Goal: Complete application form

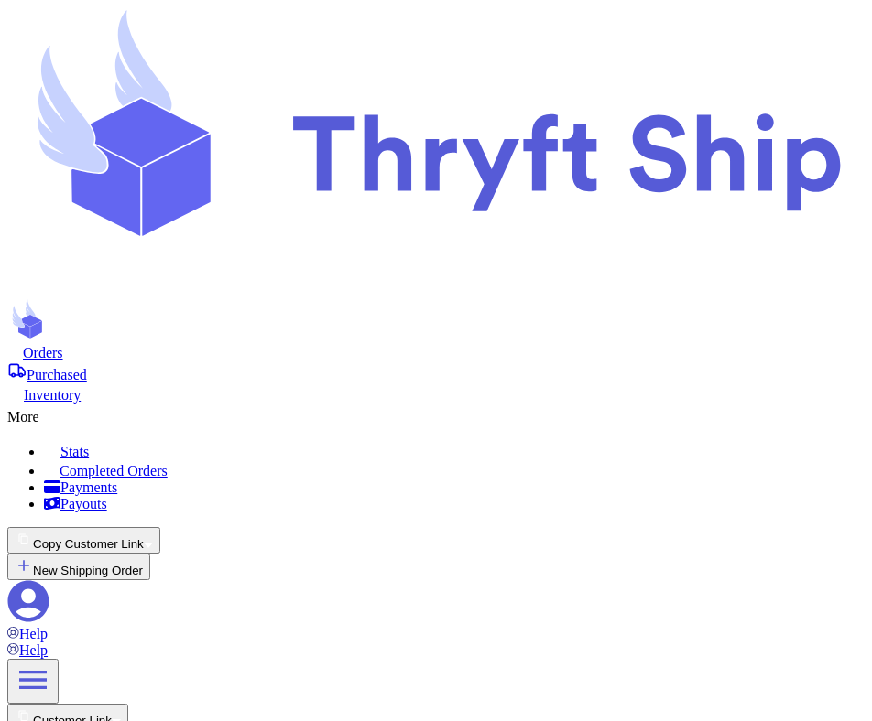
scroll to position [228, 0]
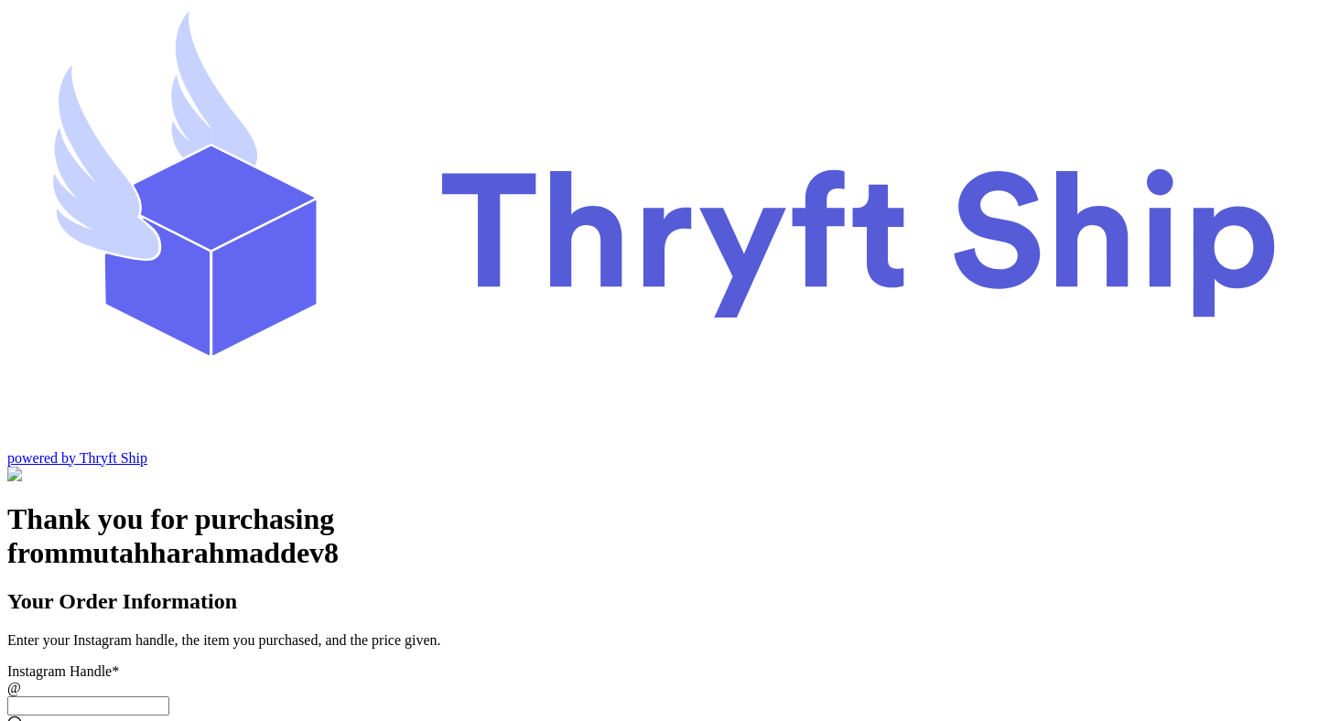
click at [169, 697] on input "Instagram Handle *" at bounding box center [88, 706] width 162 height 19
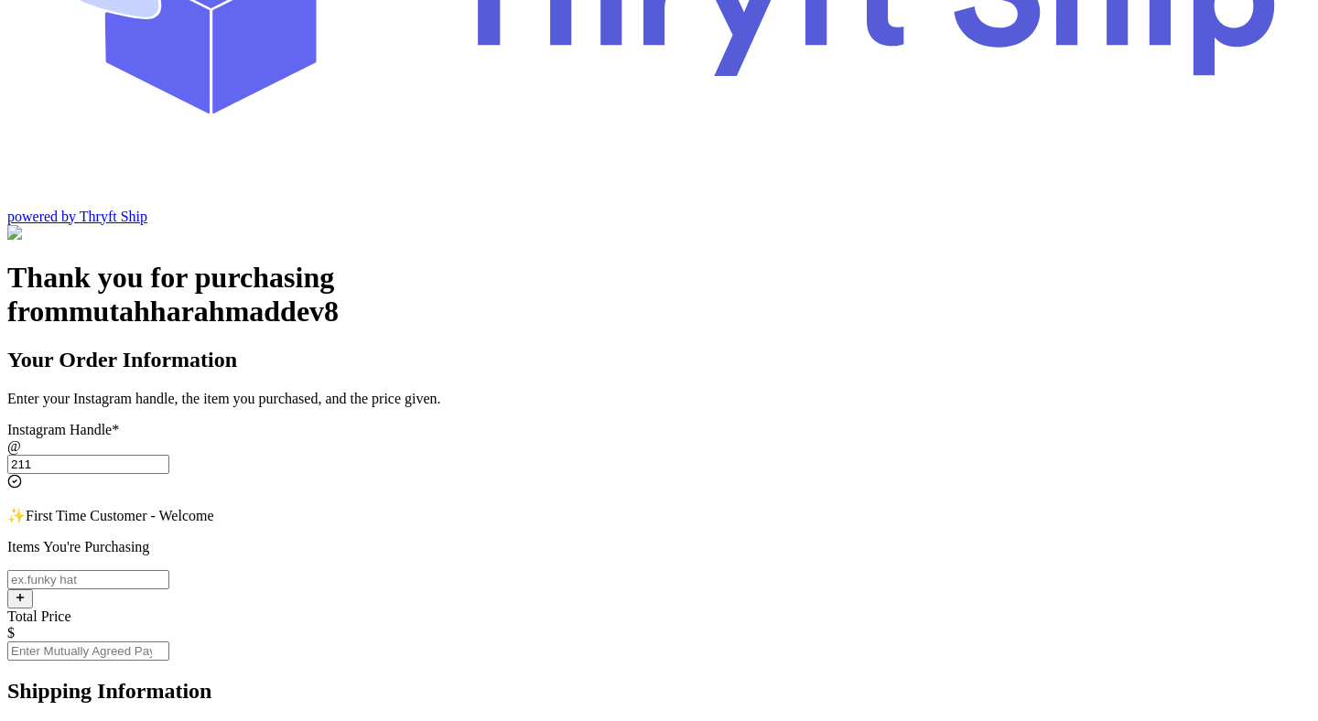
type input "211"
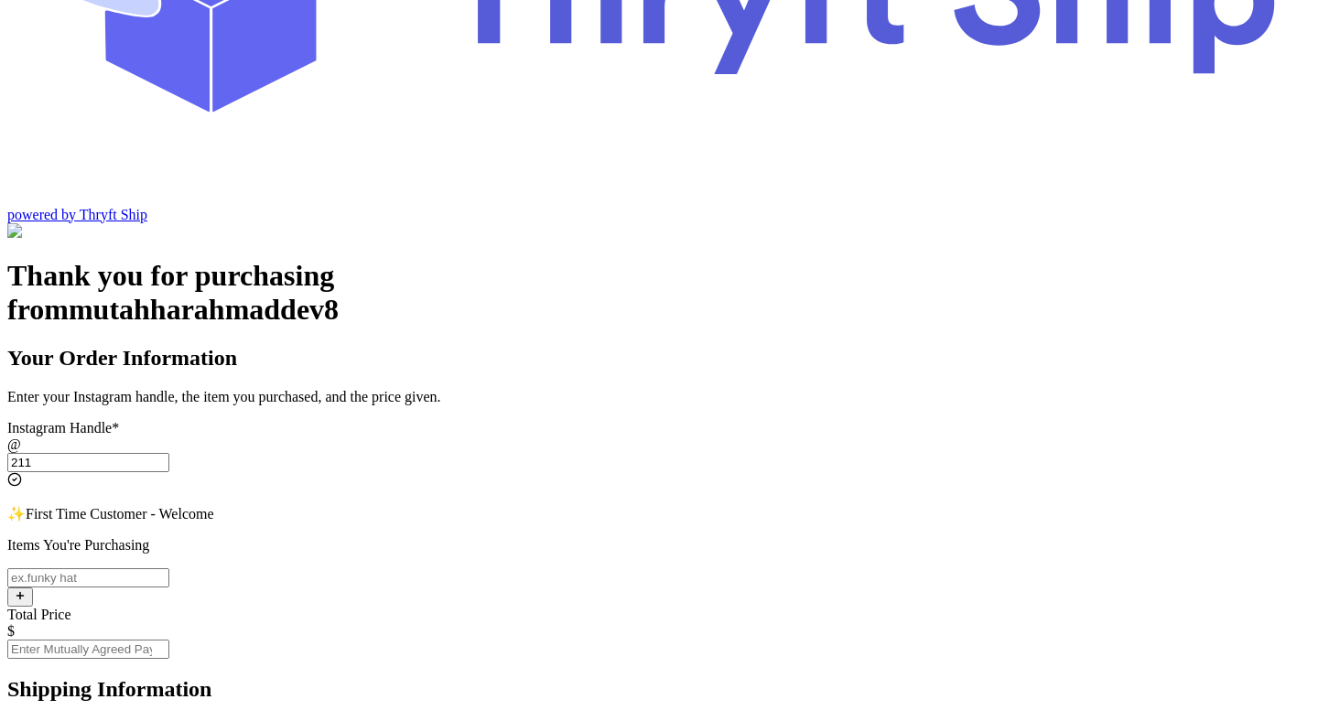
click at [169, 569] on input "Instagram Handle *" at bounding box center [88, 578] width 162 height 19
type input "test"
click at [169, 640] on input "Total Price" at bounding box center [88, 649] width 162 height 19
type input "12"
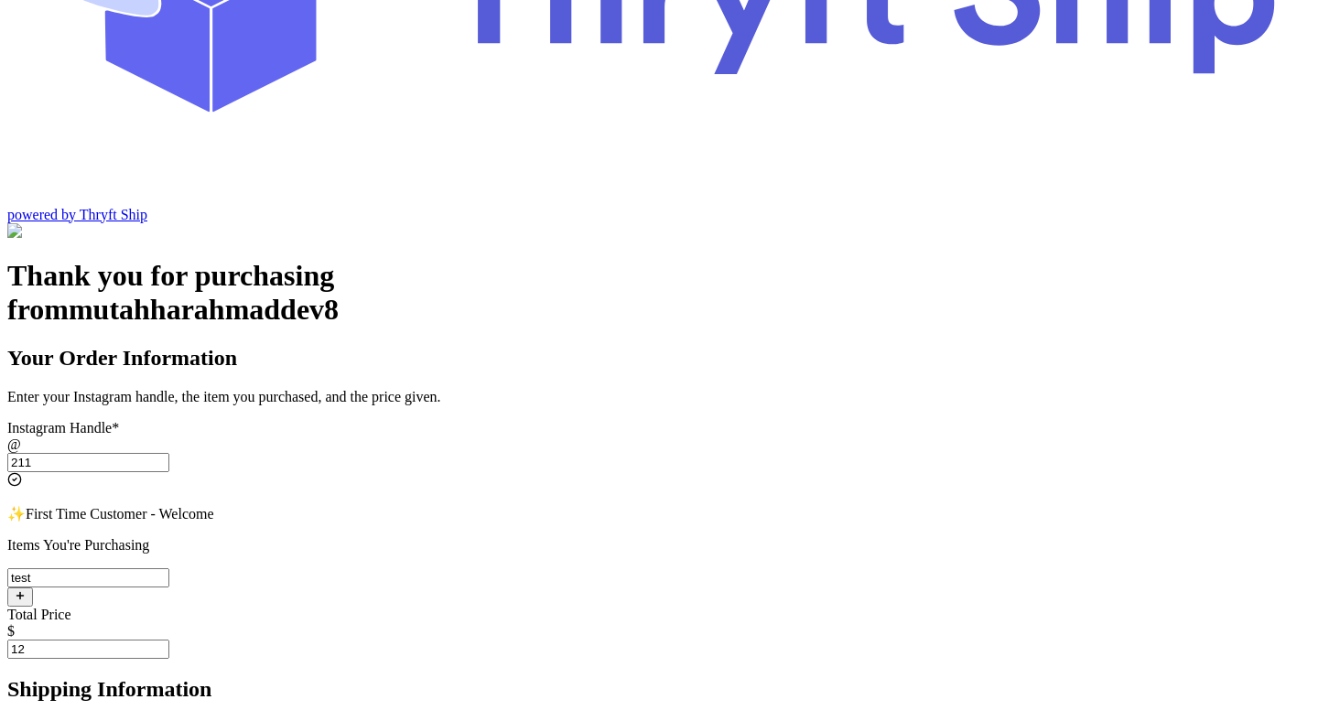
type input "mutahhar.ahmad+2@thryftship.com"
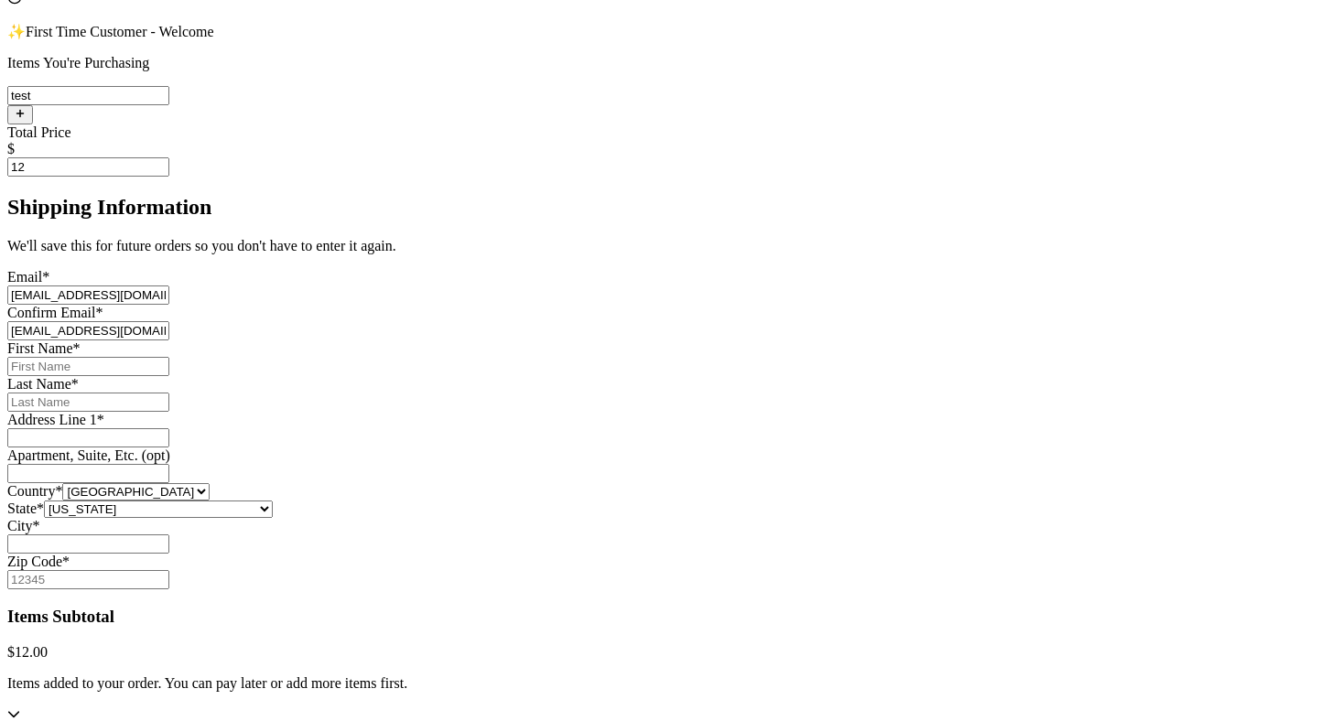
click at [169, 357] on input "Instagram Handle *" at bounding box center [88, 366] width 162 height 19
type input "Mutahhar"
click at [169, 393] on input "Instagram Handle *" at bounding box center [88, 402] width 162 height 19
type input "[PERSON_NAME]"
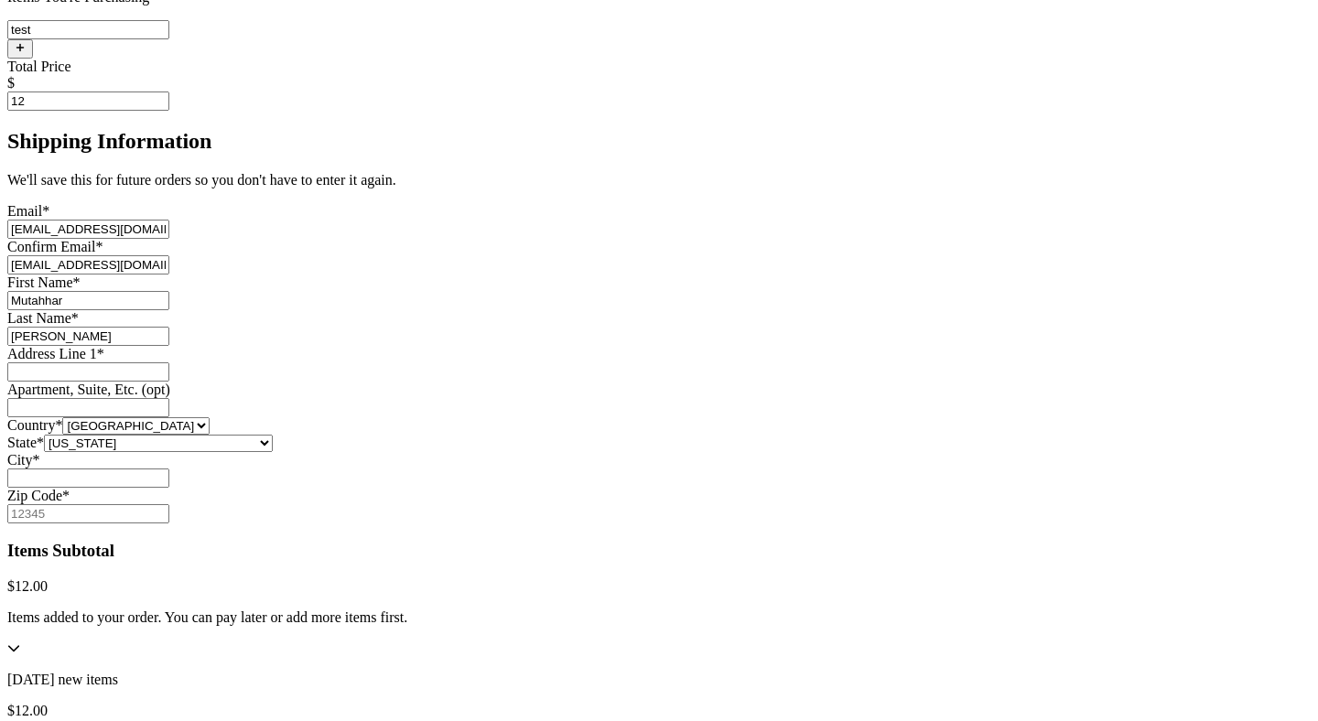
scroll to position [887, 0]
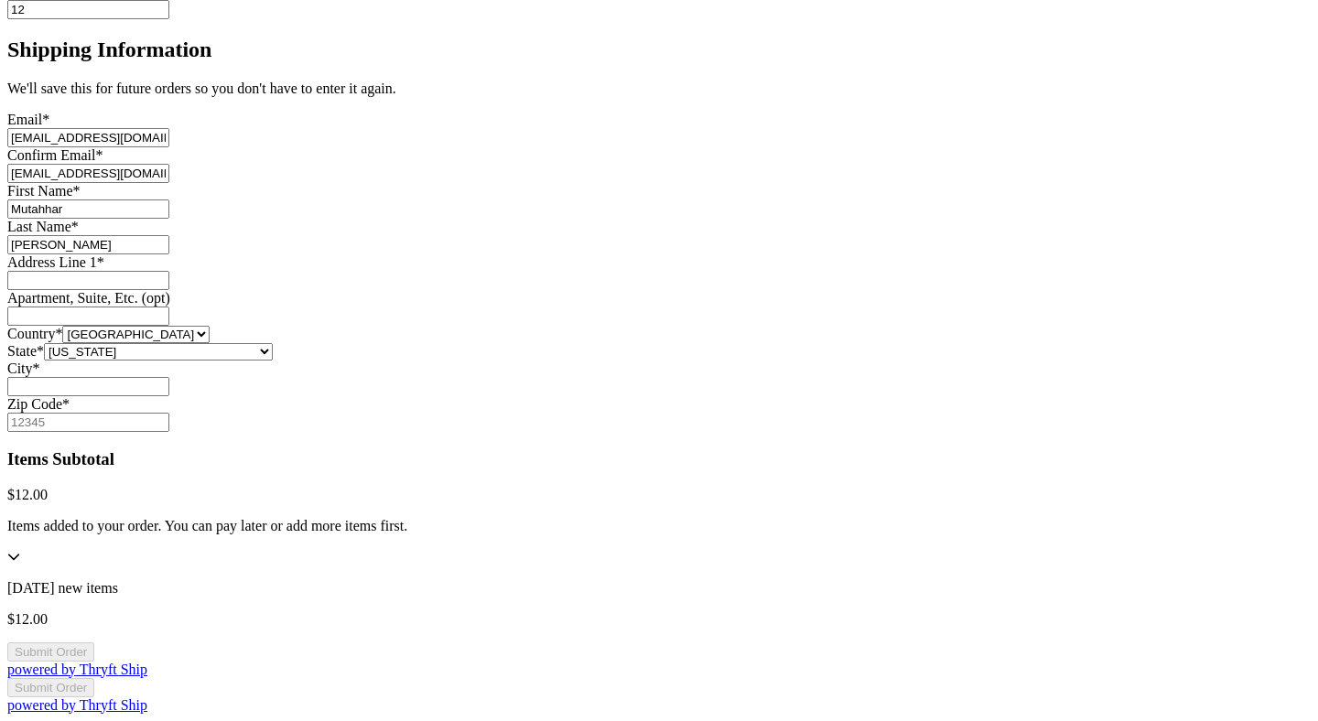
click at [169, 271] on input "Instagram Handle *" at bounding box center [88, 280] width 162 height 19
type input "[STREET_ADDRESS]"
click at [169, 396] on input "Instagram Handle *" at bounding box center [88, 386] width 162 height 19
type input "[GEOGRAPHIC_DATA]"
click at [169, 432] on input "Zip Code *" at bounding box center [88, 422] width 162 height 19
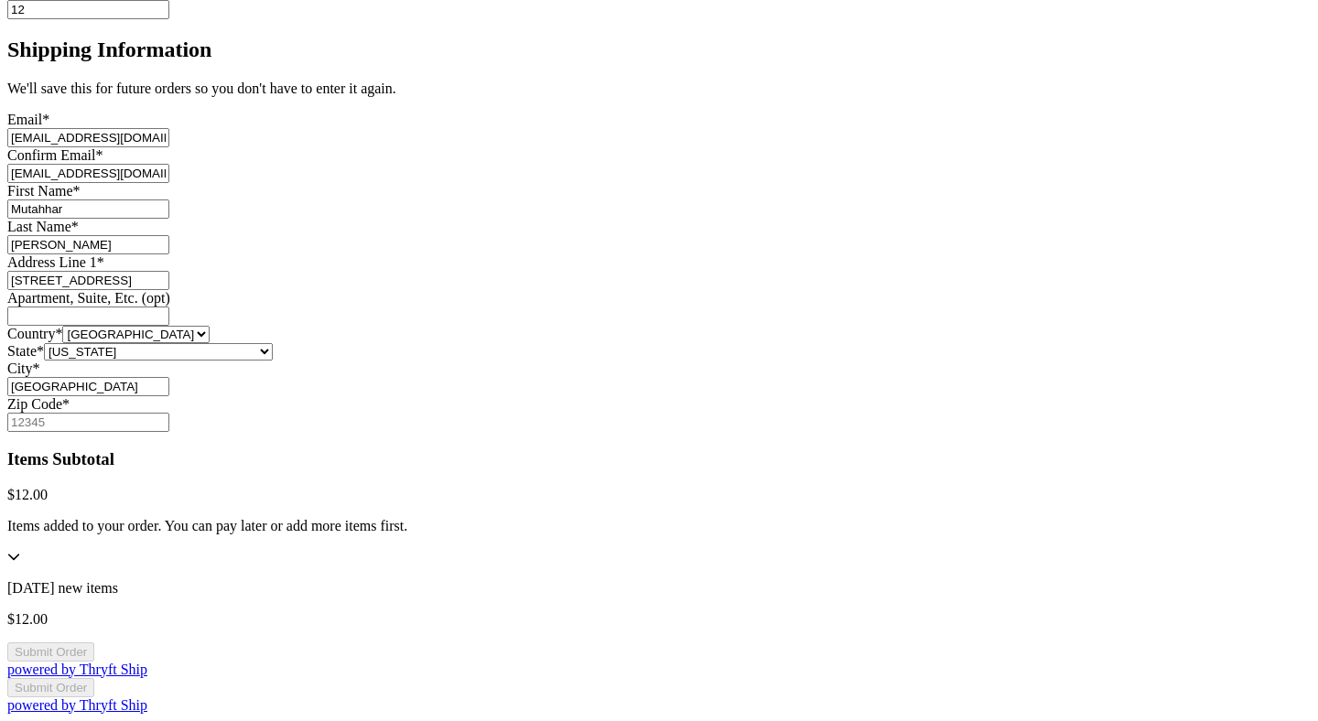
type input "84116"
click at [94, 643] on button "Submit Order" at bounding box center [50, 652] width 87 height 19
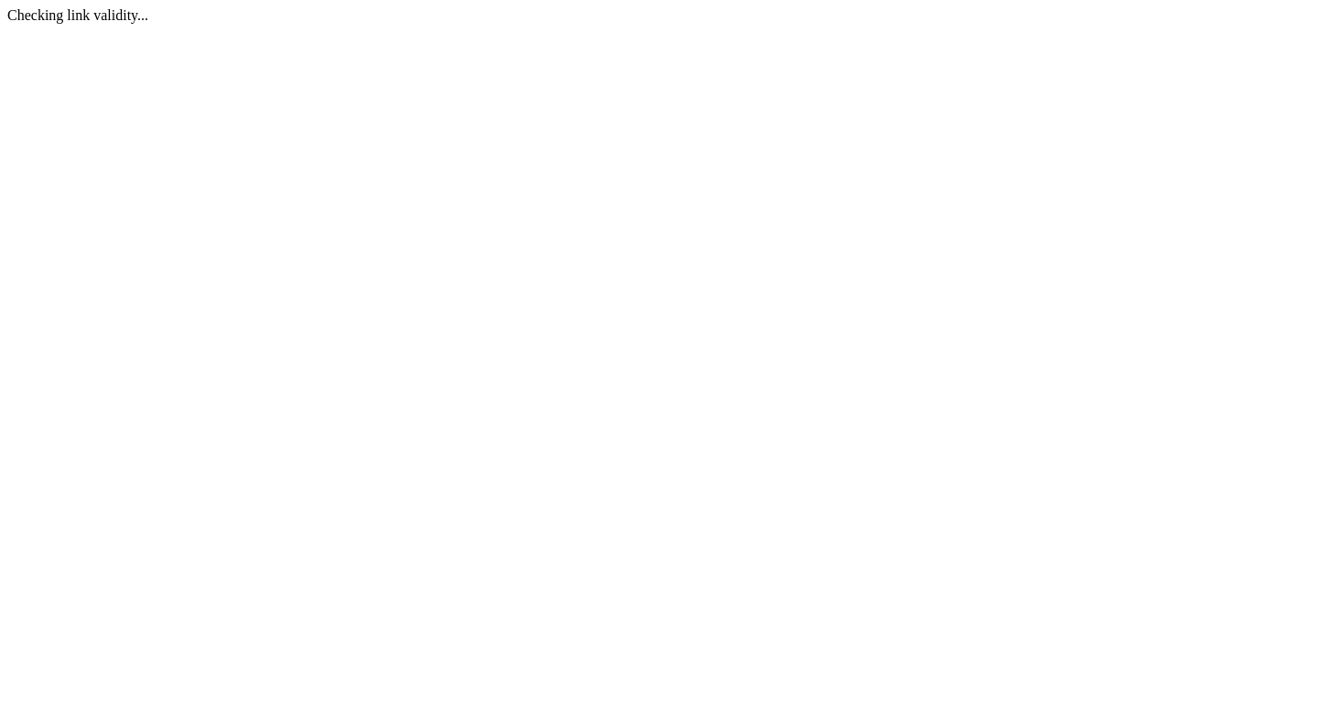
scroll to position [0, 0]
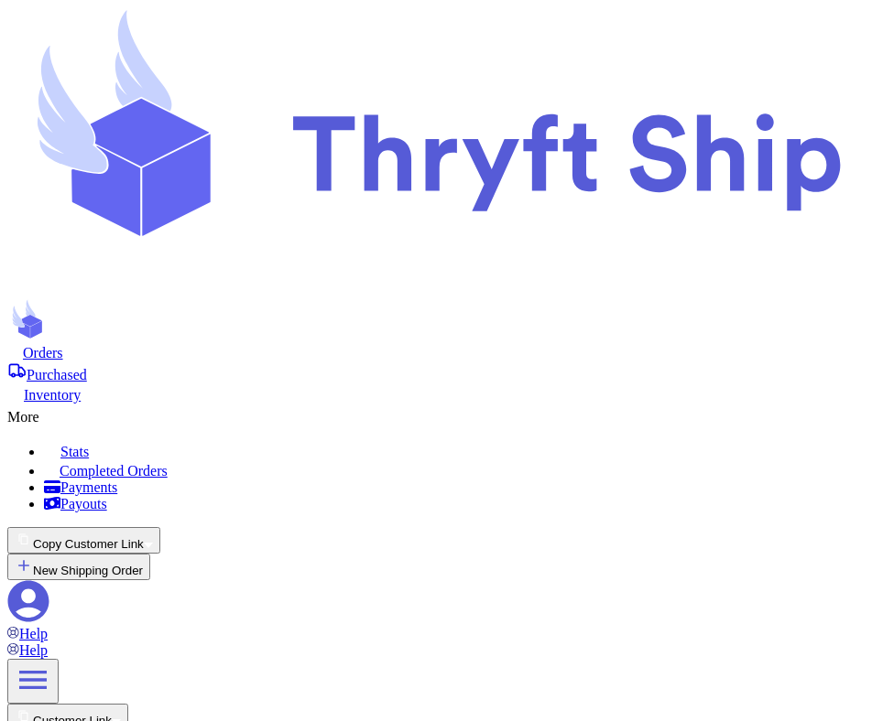
scroll to position [195, 0]
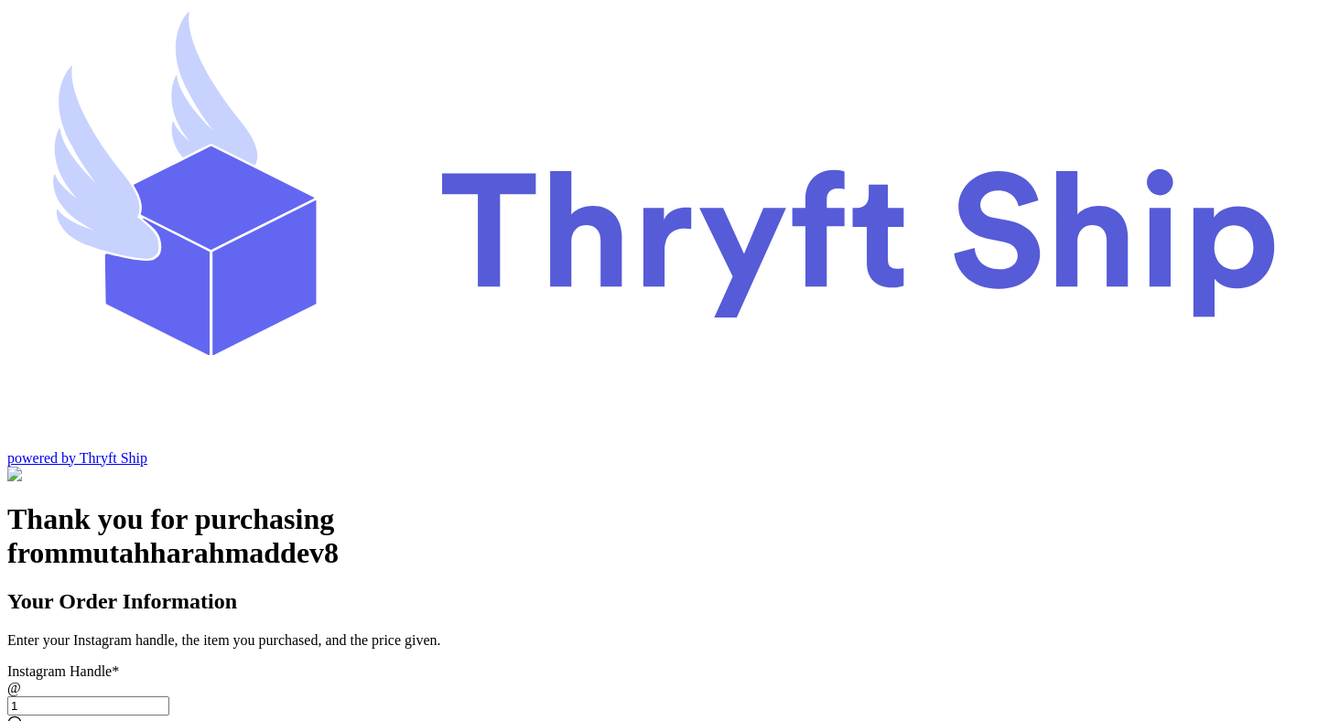
click at [169, 697] on input "1" at bounding box center [88, 706] width 162 height 19
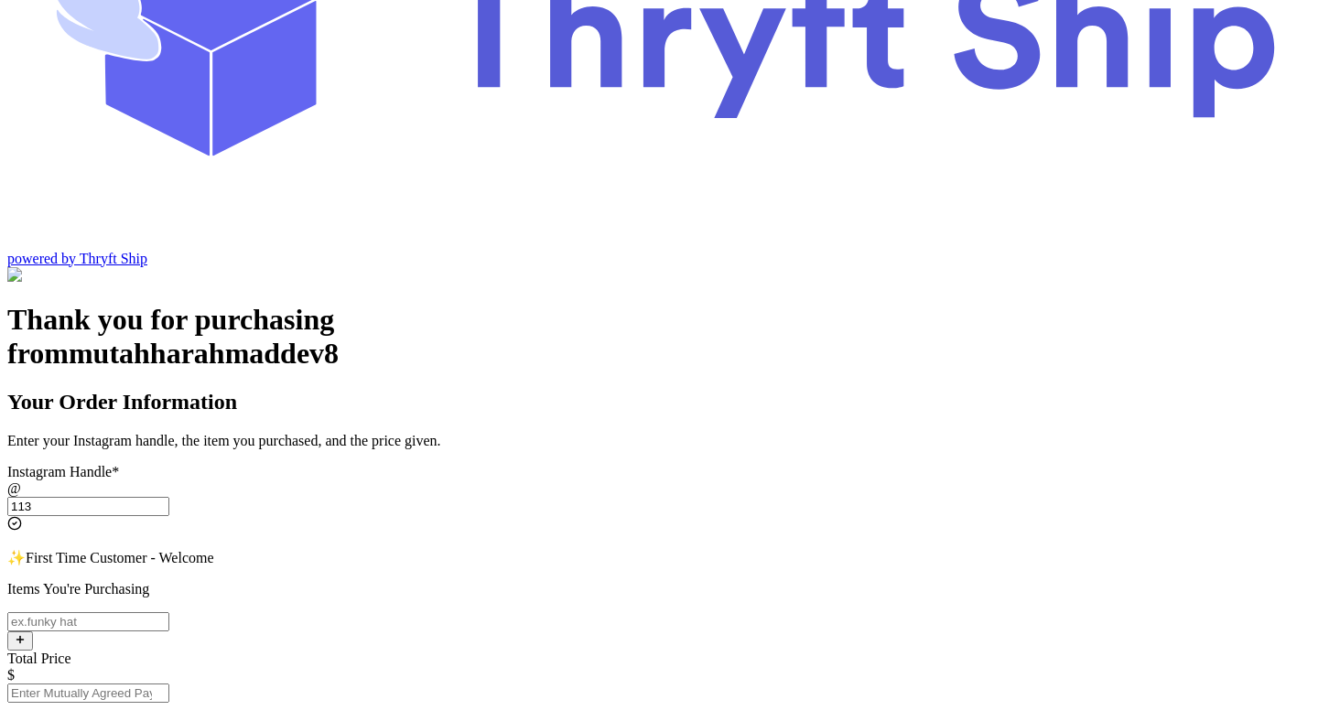
scroll to position [227, 0]
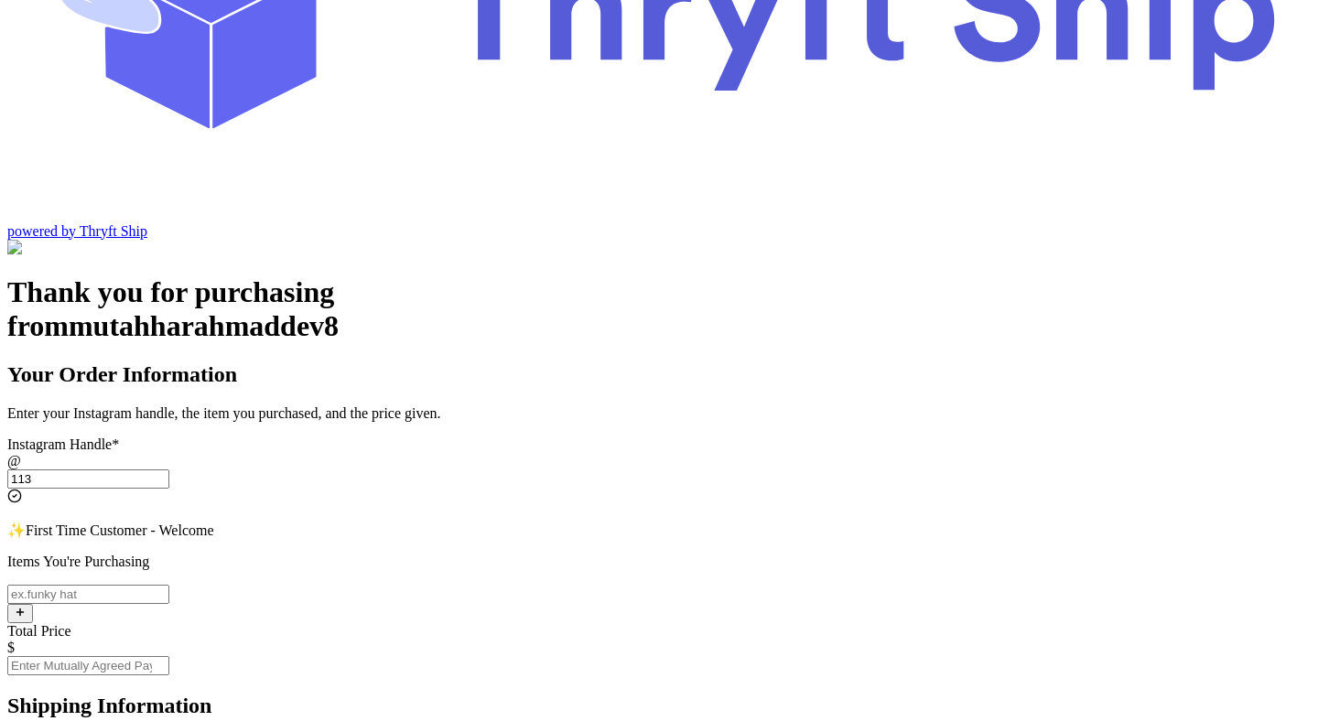
type input "113"
click at [169, 585] on input "Instagram Handle *" at bounding box center [88, 594] width 162 height 19
type input "test"
click at [169, 656] on input "Total Price" at bounding box center [88, 665] width 162 height 19
type input "12"
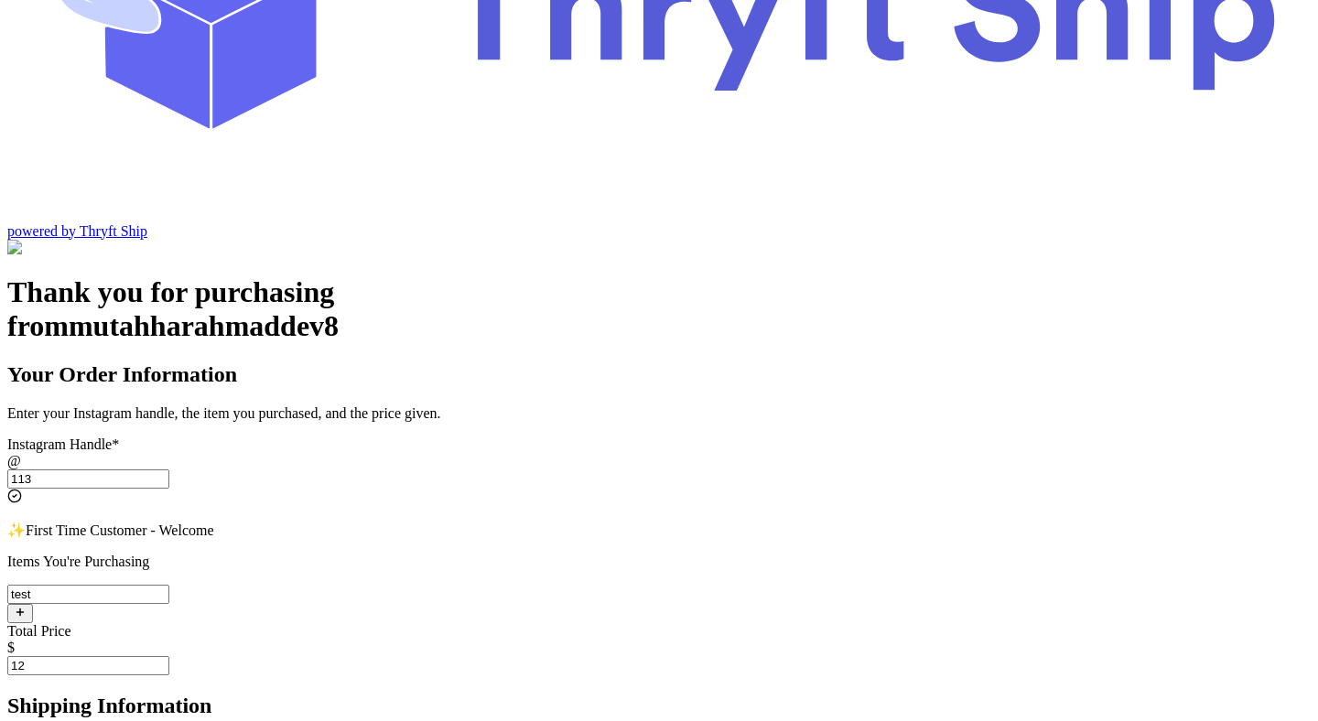
type input "mutahhar.ahmad+2@thryftship.com"
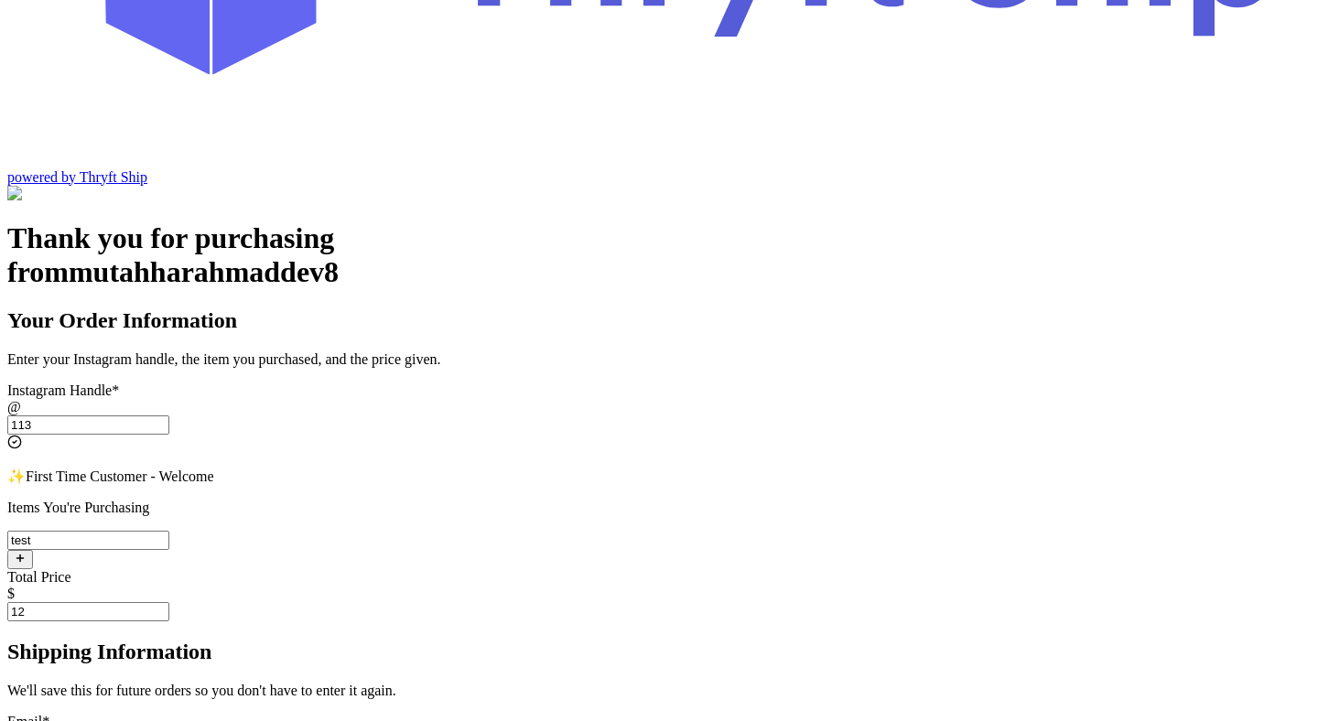
scroll to position [353, 0]
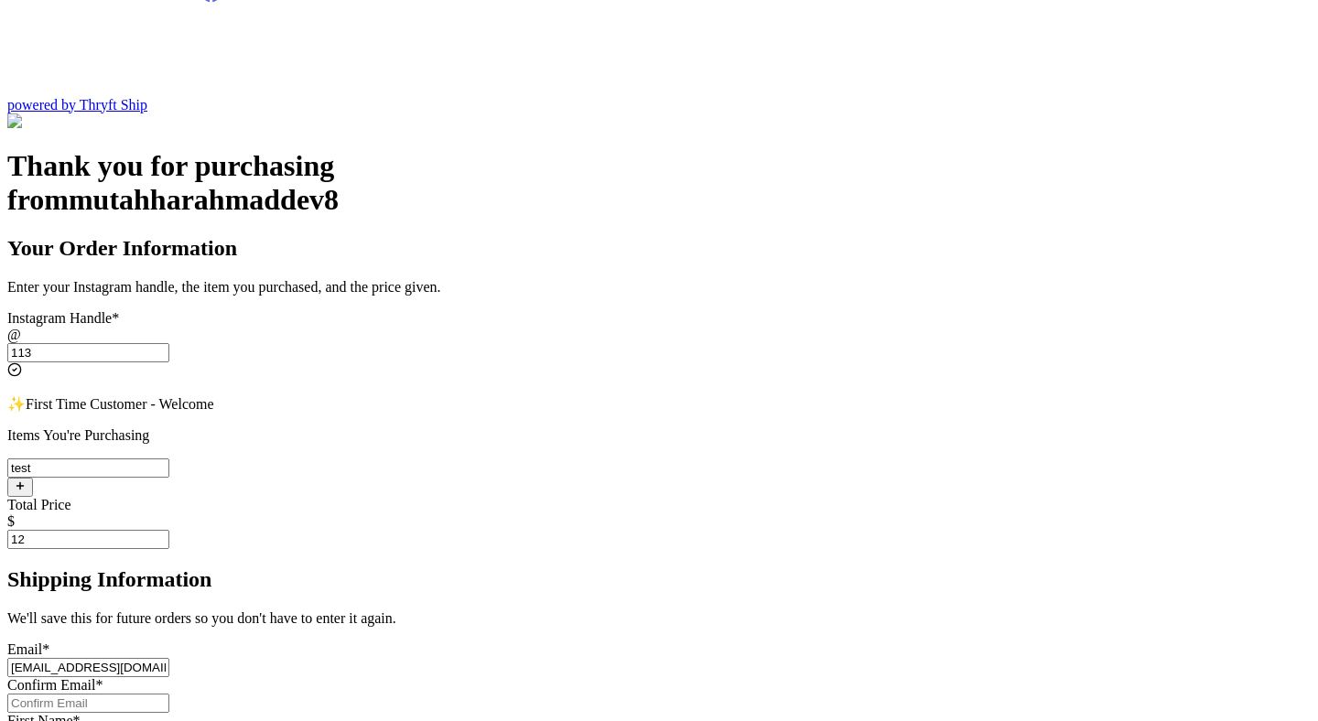
click at [169, 694] on input "Instagram Handle *" at bounding box center [88, 703] width 162 height 19
type input "mutahhar.ahmad+2@thryftship.com"
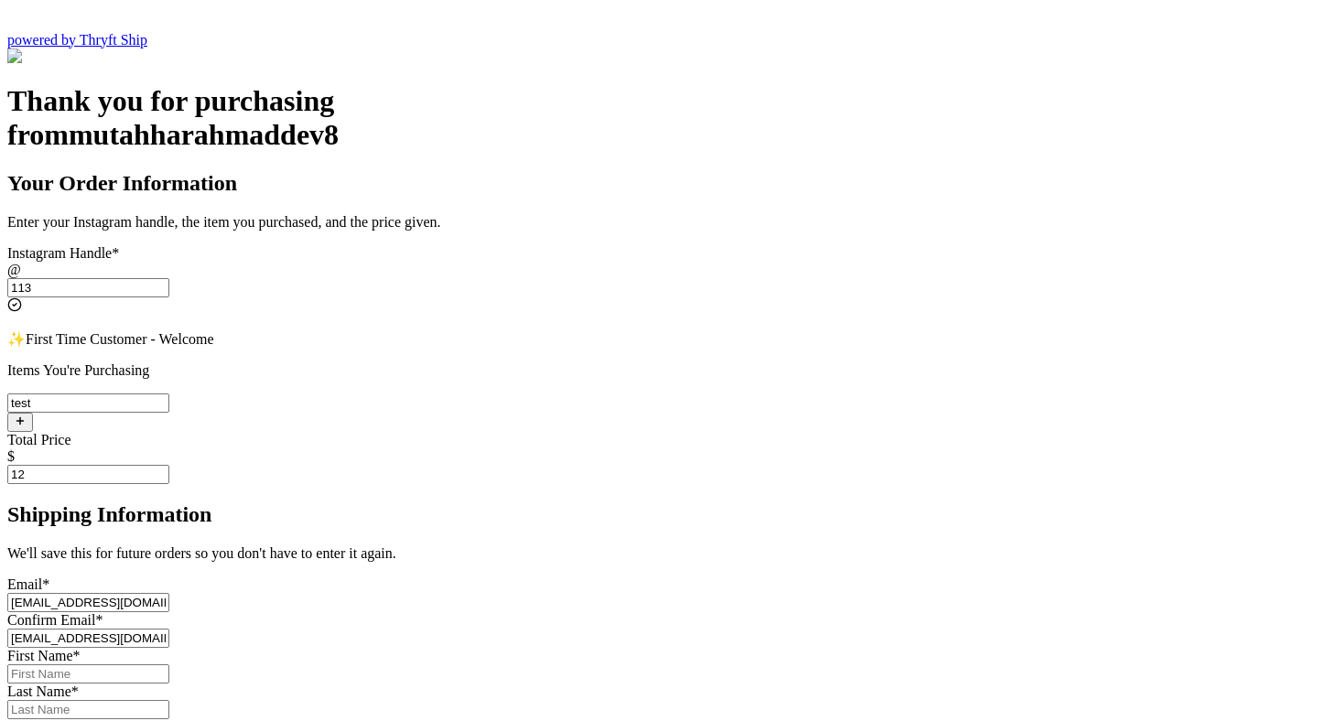
scroll to position [495, 0]
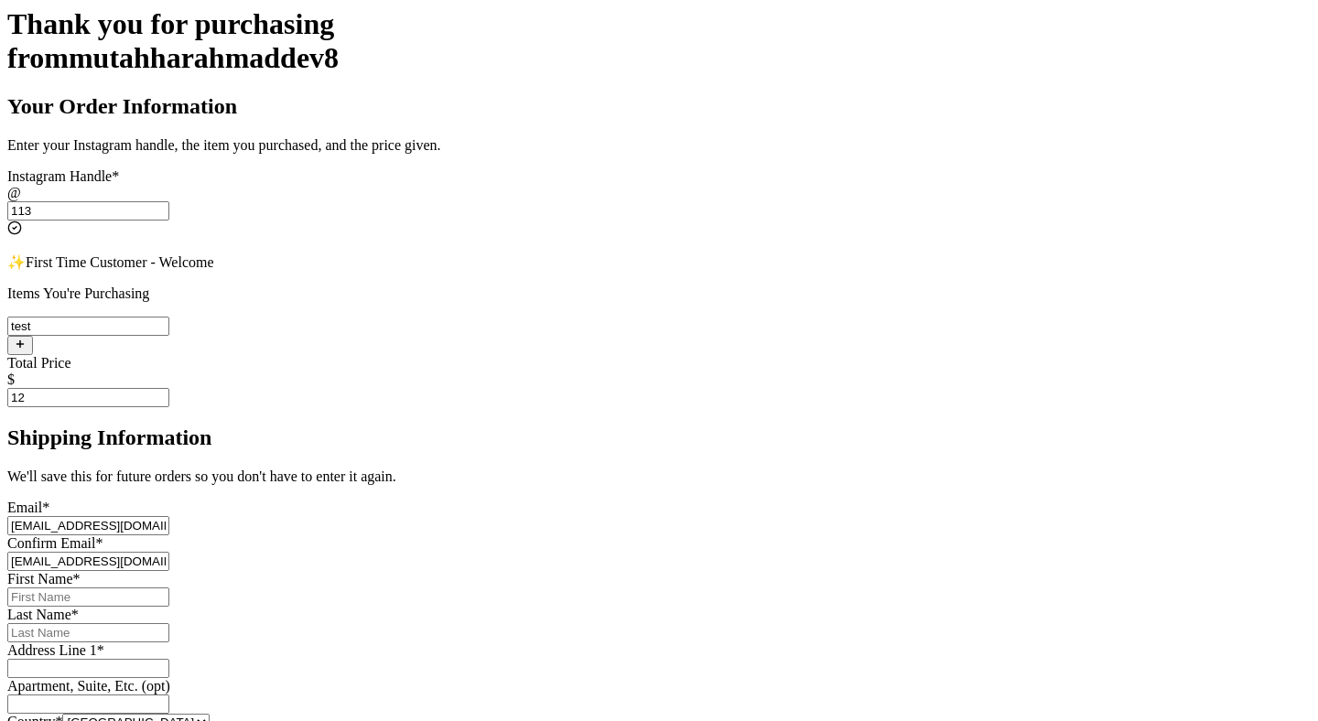
click at [169, 588] on input "Instagram Handle *" at bounding box center [88, 597] width 162 height 19
type input "Mutahhar"
click at [169, 623] on input "Instagram Handle *" at bounding box center [88, 632] width 162 height 19
type input "[PERSON_NAME]"
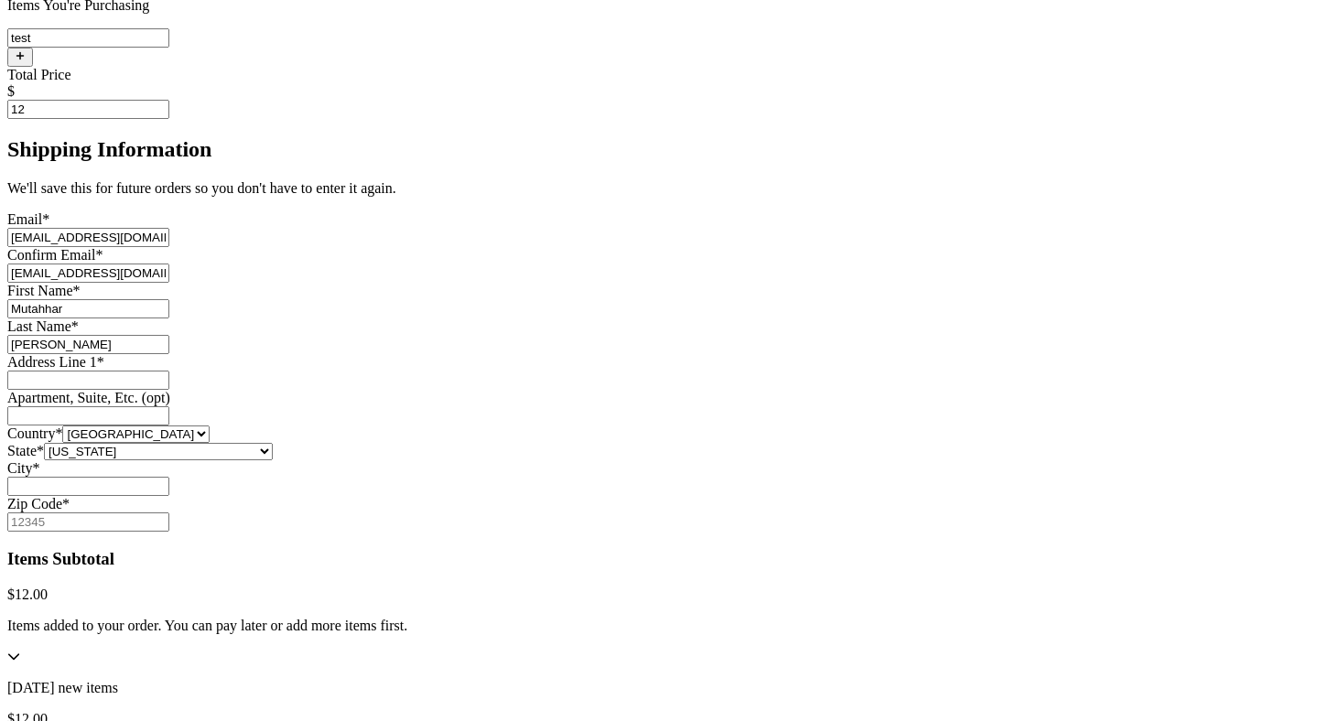
scroll to position [896, 0]
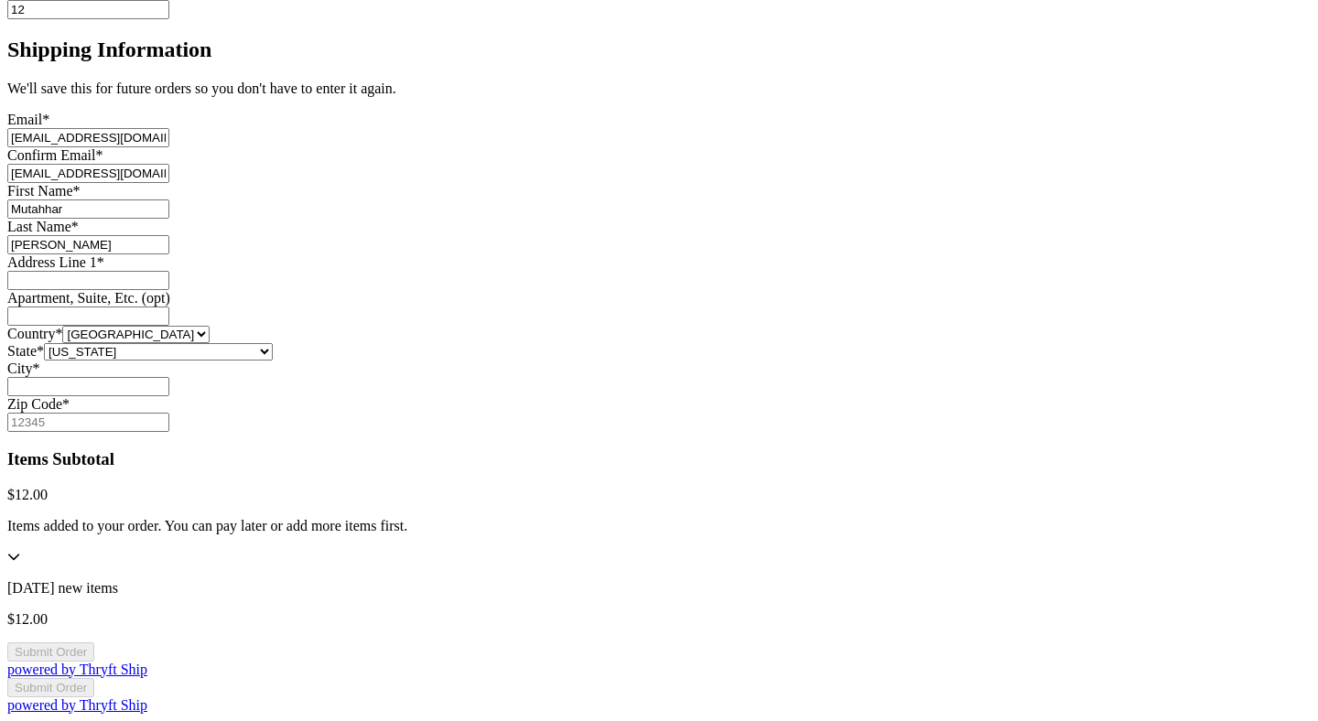
click at [169, 271] on input "Instagram Handle *" at bounding box center [88, 280] width 162 height 19
type input "[STREET_ADDRESS]"
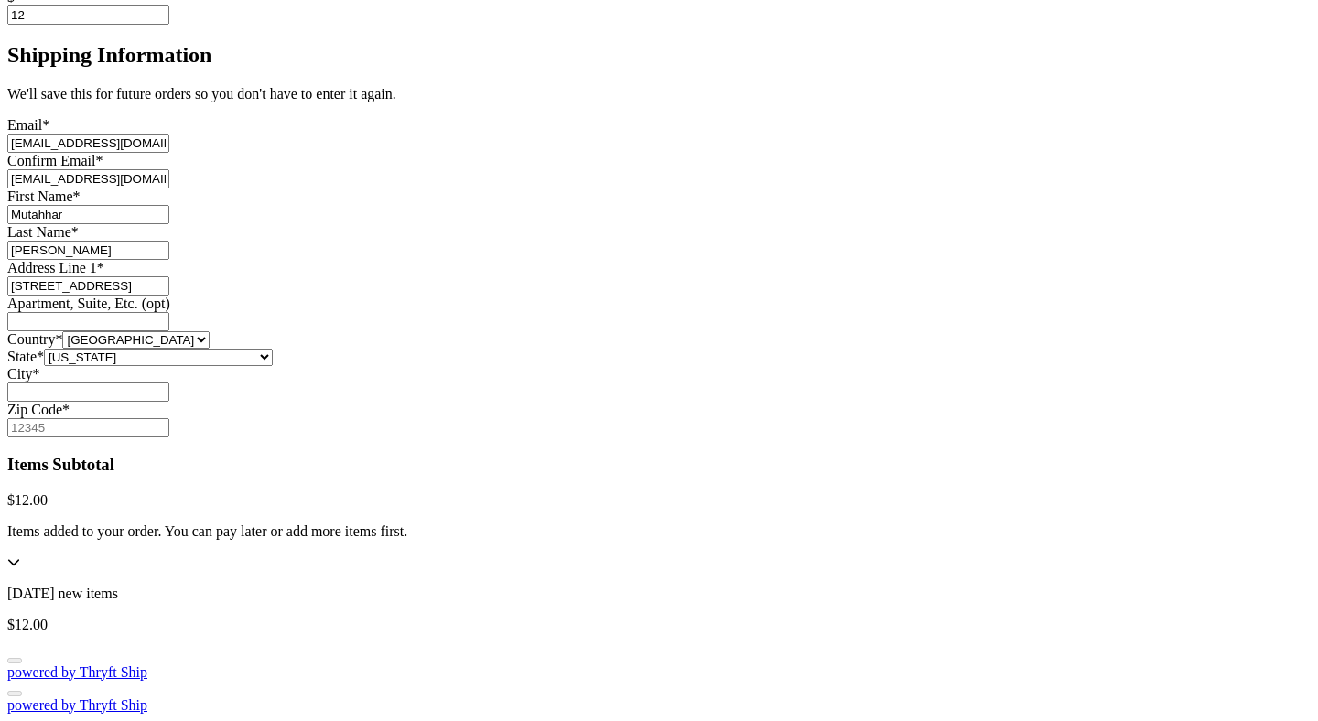
click at [169, 402] on input "Instagram Handle *" at bounding box center [88, 392] width 162 height 19
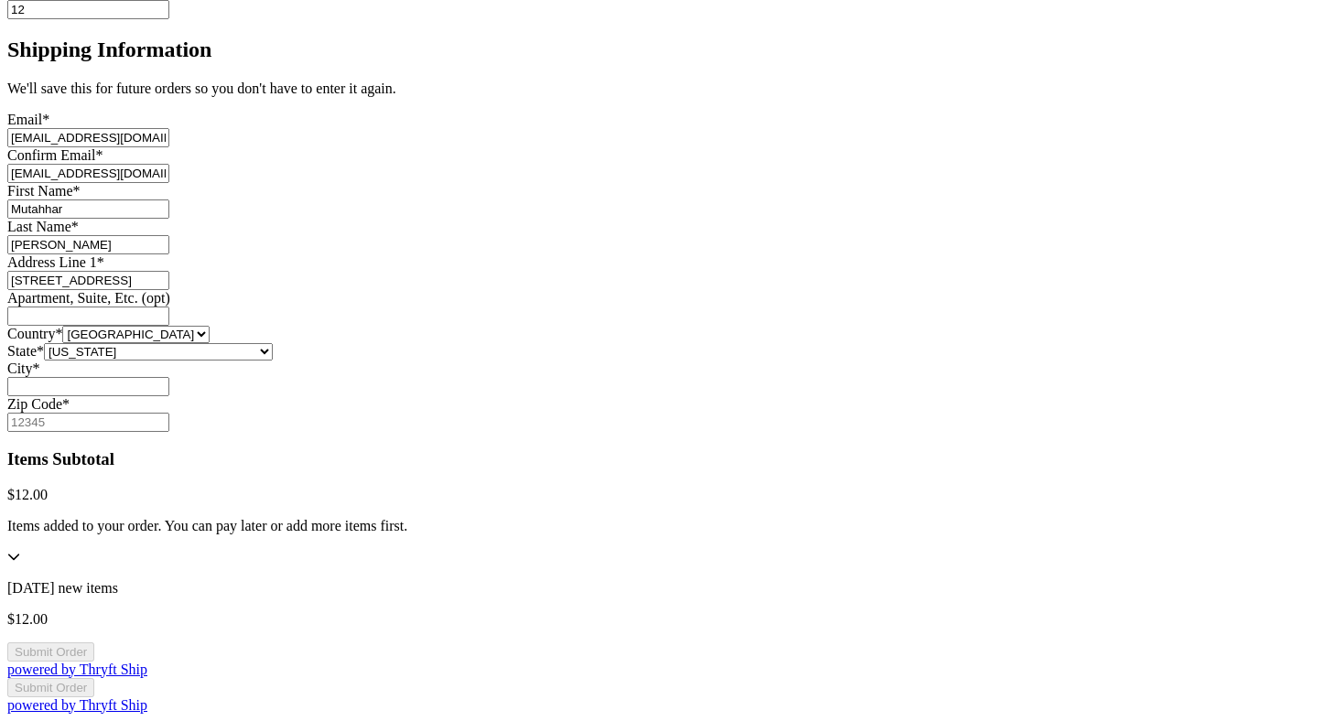
type input "[GEOGRAPHIC_DATA]"
click at [169, 432] on input "Zip Code *" at bounding box center [88, 422] width 162 height 19
type input "84116"
click at [94, 643] on button "Submit Order" at bounding box center [50, 652] width 87 height 19
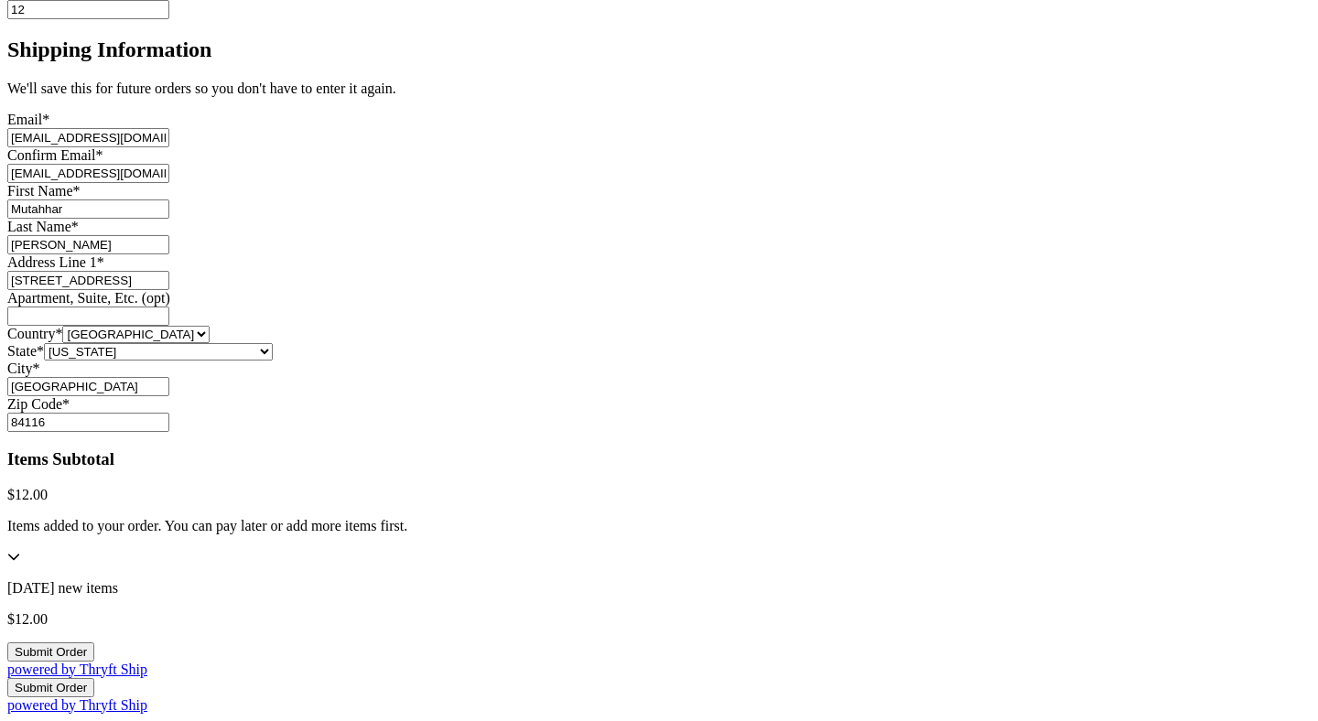
scroll to position [0, 0]
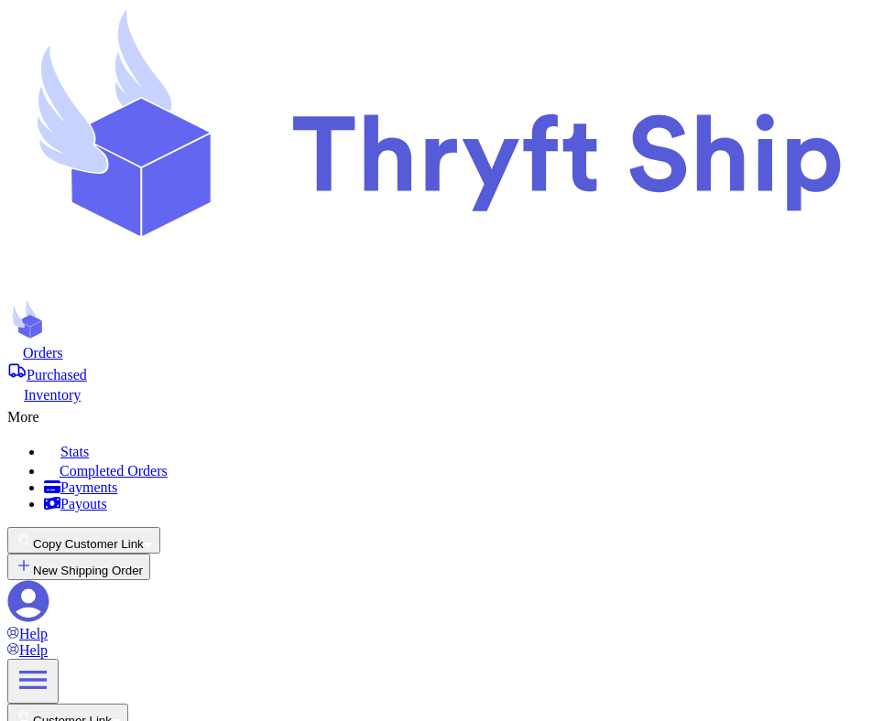
scroll to position [276, 0]
